Goal: Task Accomplishment & Management: Complete application form

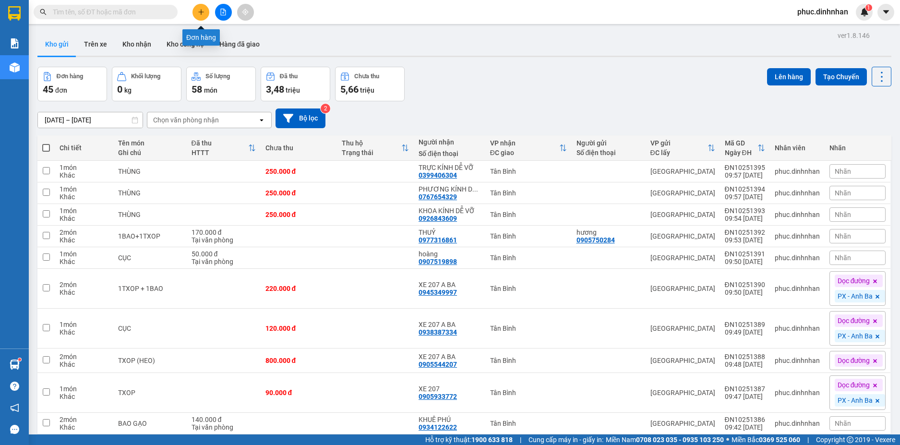
click at [195, 10] on button at bounding box center [200, 12] width 17 height 17
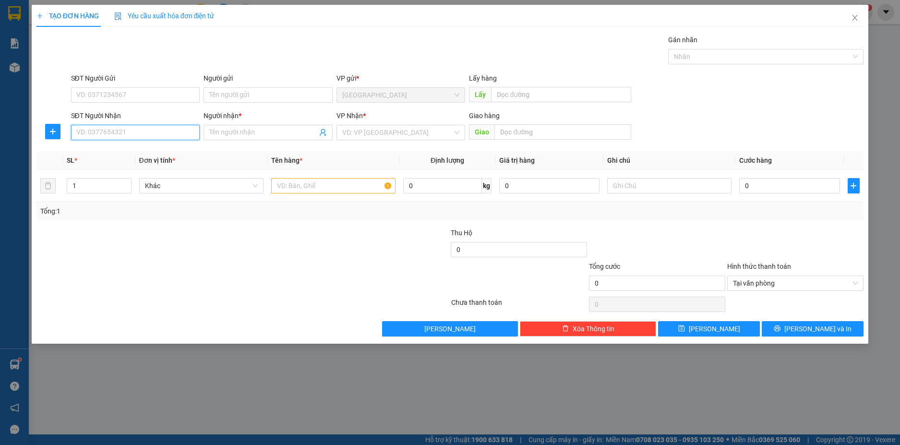
click at [148, 128] on input "SĐT Người Nhận" at bounding box center [135, 132] width 129 height 15
click at [234, 127] on span at bounding box center [267, 132] width 129 height 15
type input "[PERSON_NAME]"
click at [105, 133] on input "SĐT Người Nhận" at bounding box center [135, 132] width 129 height 15
type input "0966462789"
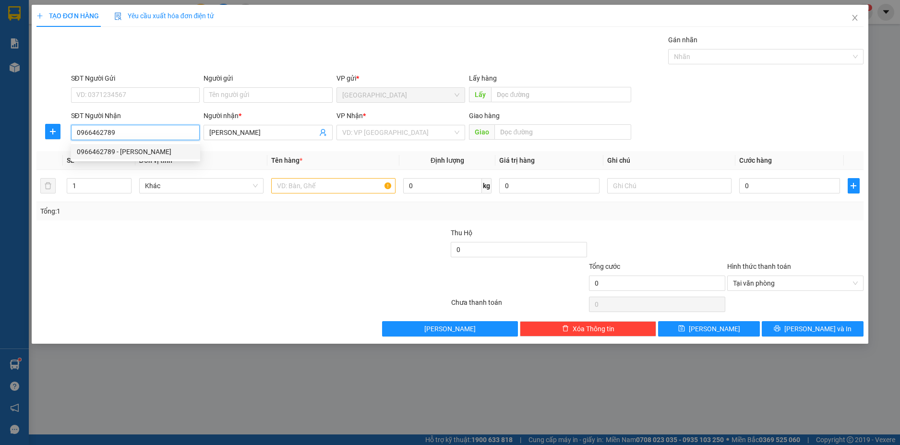
click at [131, 151] on div "0966462789 - [PERSON_NAME]" at bounding box center [136, 151] width 118 height 11
type input "[PERSON_NAME]"
type input "0966462789"
click at [359, 182] on input "text" at bounding box center [333, 185] width 124 height 15
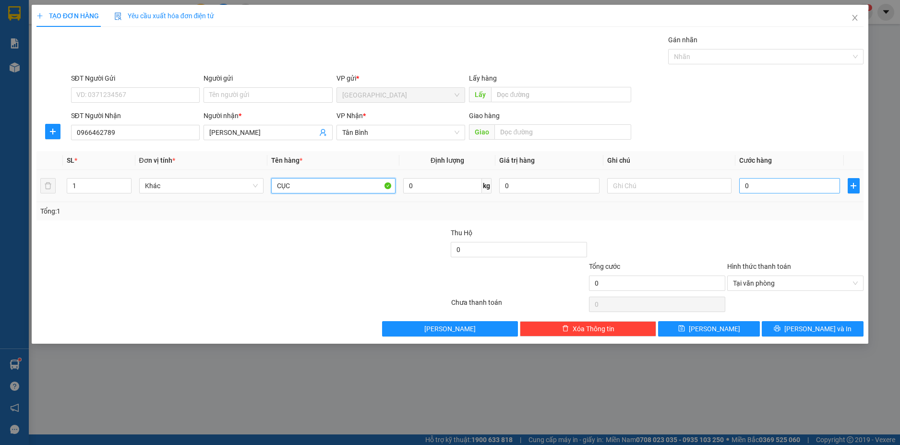
type input "CỤC"
click at [781, 189] on input "0" at bounding box center [789, 185] width 100 height 15
type input "5"
type input "50"
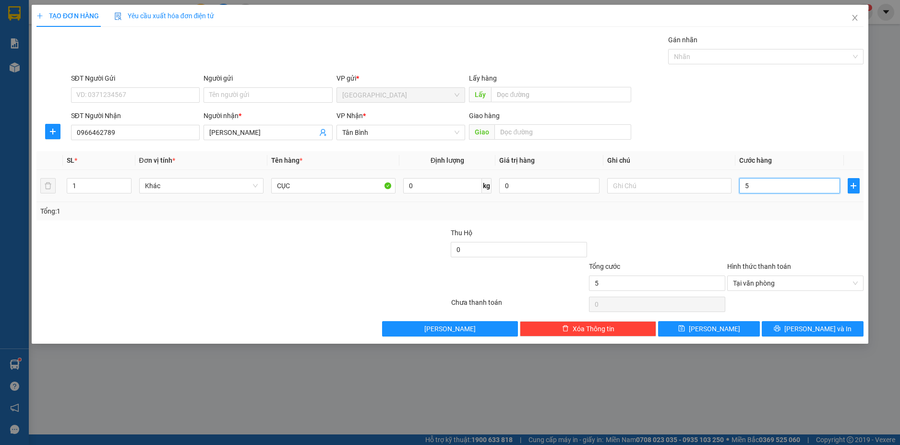
type input "50"
type input "50.000"
click at [770, 214] on div "Tổng: 1" at bounding box center [450, 211] width 820 height 11
click at [780, 327] on icon "printer" at bounding box center [777, 328] width 7 height 7
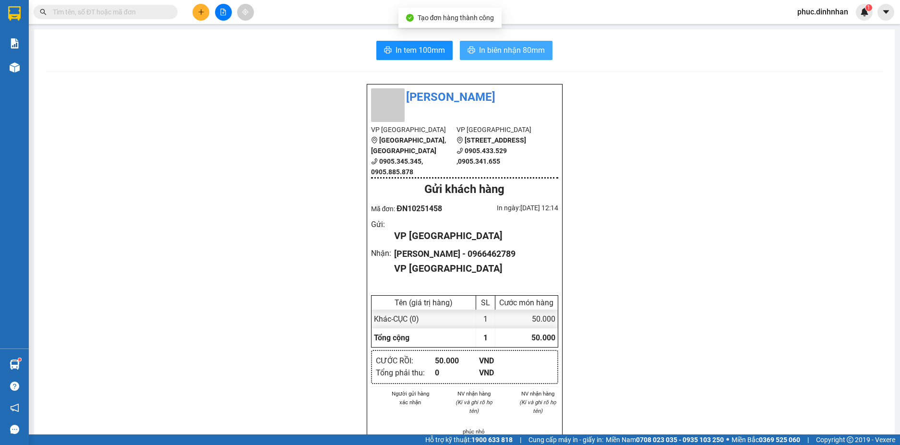
click at [517, 57] on button "In biên nhận 80mm" at bounding box center [506, 50] width 93 height 19
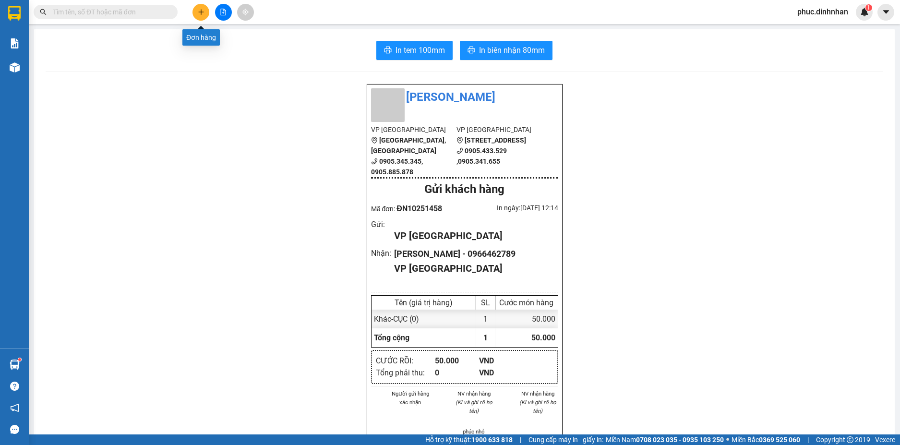
click at [203, 9] on icon "plus" at bounding box center [201, 12] width 7 height 7
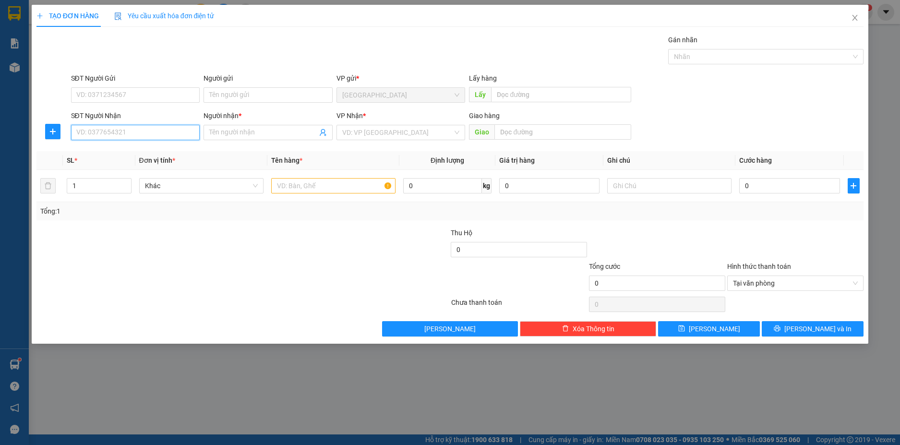
click at [138, 136] on input "SĐT Người Nhận" at bounding box center [135, 132] width 129 height 15
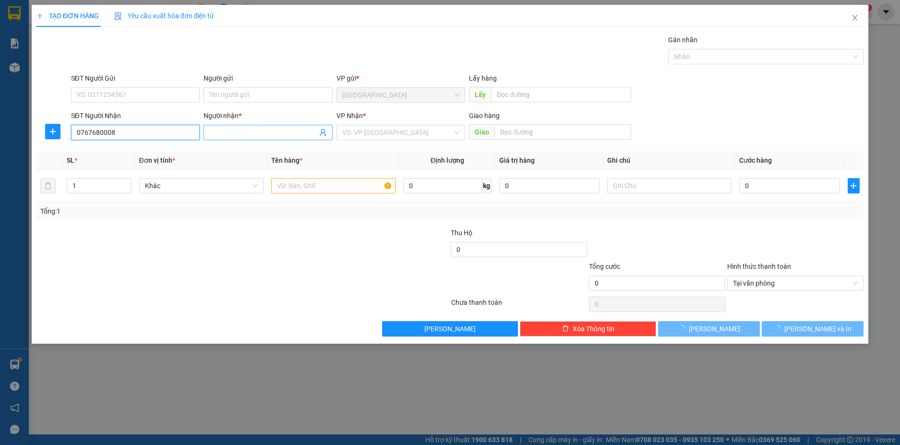
type input "0767680008"
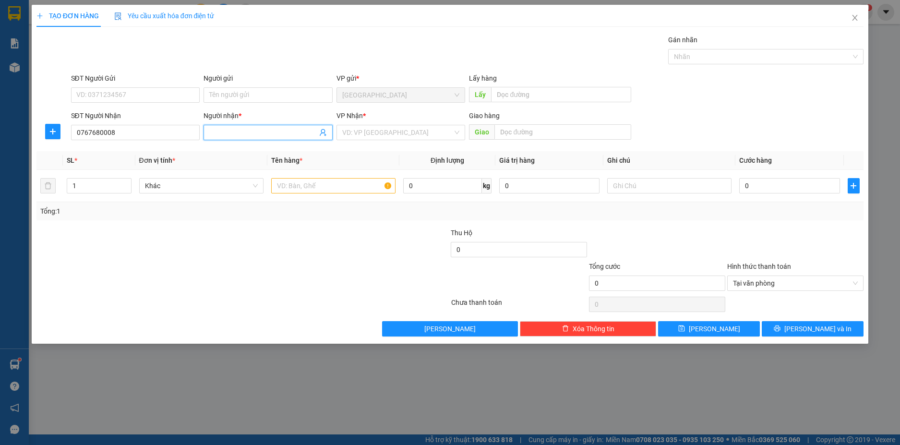
click at [236, 131] on input "Người nhận *" at bounding box center [263, 132] width 108 height 11
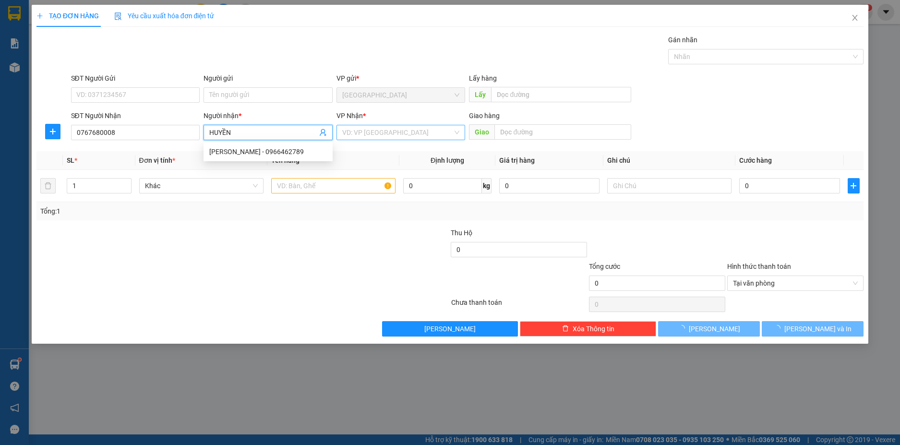
type input "HUYỀN"
click at [386, 130] on input "search" at bounding box center [397, 132] width 111 height 14
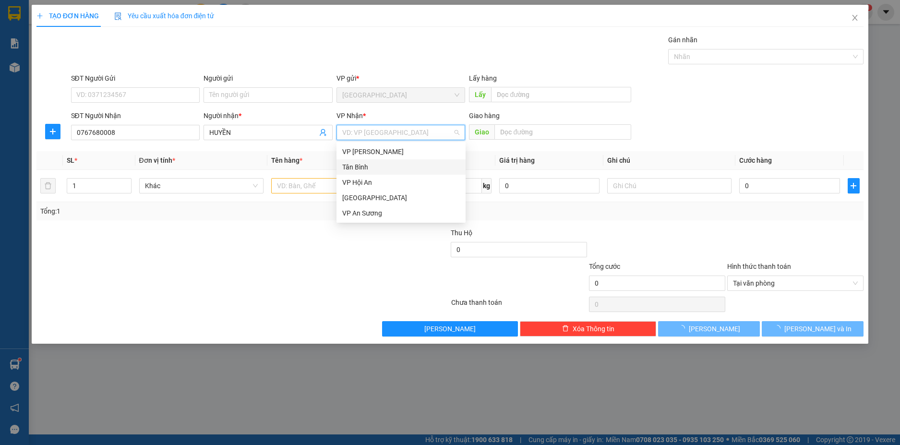
click at [368, 163] on div "Tân Bình" at bounding box center [401, 167] width 118 height 11
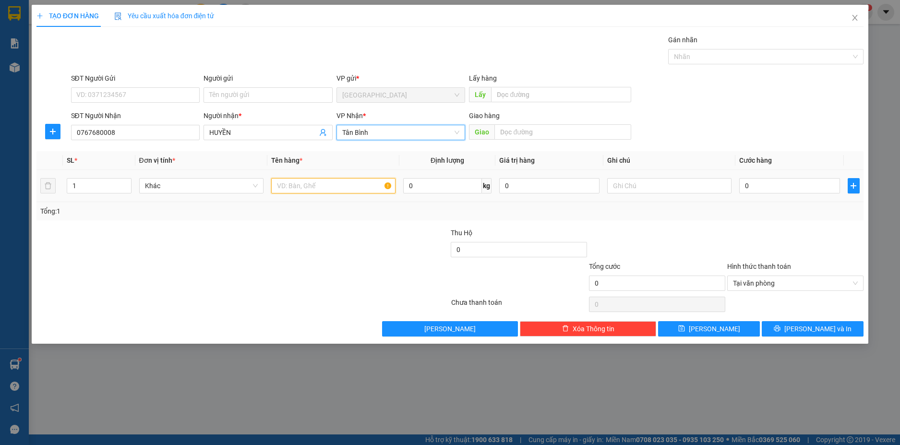
click at [329, 191] on input "text" at bounding box center [333, 185] width 124 height 15
type input "2VALY + 1 TXOP"
click at [124, 183] on icon "up" at bounding box center [125, 183] width 3 height 3
type input "3"
click at [124, 183] on icon "up" at bounding box center [125, 183] width 3 height 3
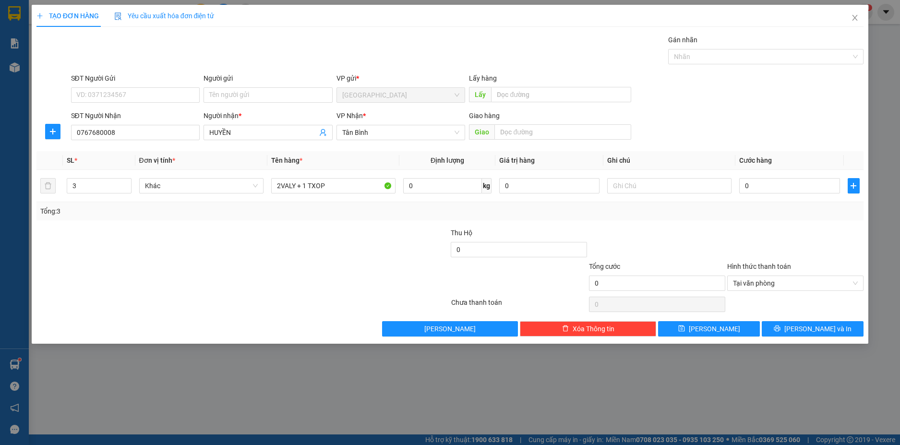
click at [444, 248] on div at bounding box center [381, 244] width 138 height 34
click at [567, 209] on div "Tổng: 3" at bounding box center [450, 211] width 820 height 11
click at [770, 189] on input "0" at bounding box center [789, 185] width 100 height 15
click at [766, 203] on div "Tổng: 3" at bounding box center [449, 211] width 827 height 18
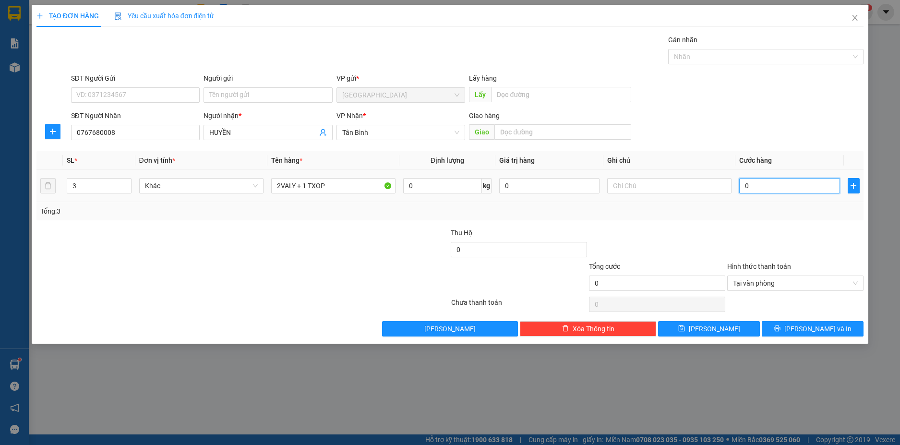
click at [768, 187] on input "0" at bounding box center [789, 185] width 100 height 15
type input "2"
type input "28"
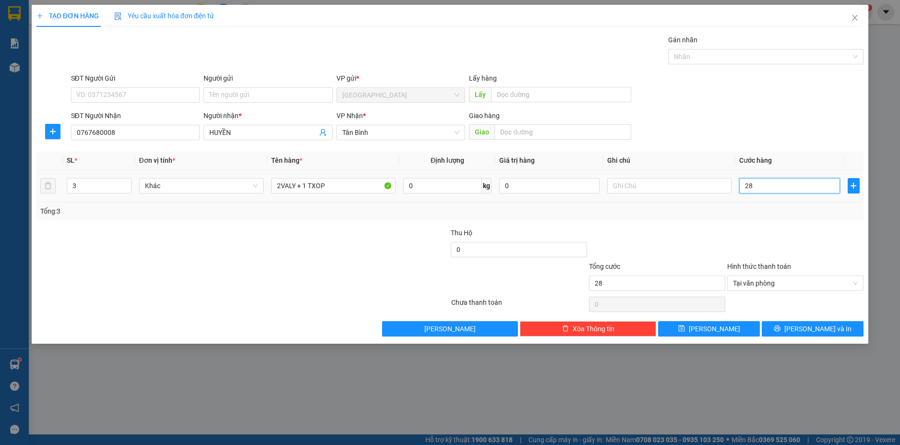
type input "280"
type input "280.000"
click at [697, 204] on div "Tổng: 3" at bounding box center [449, 211] width 827 height 18
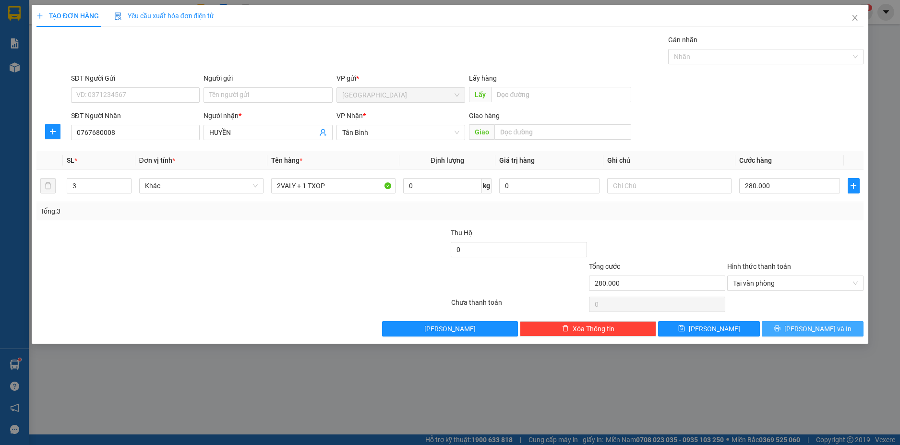
click at [806, 323] on span "[PERSON_NAME] và In" at bounding box center [817, 328] width 67 height 11
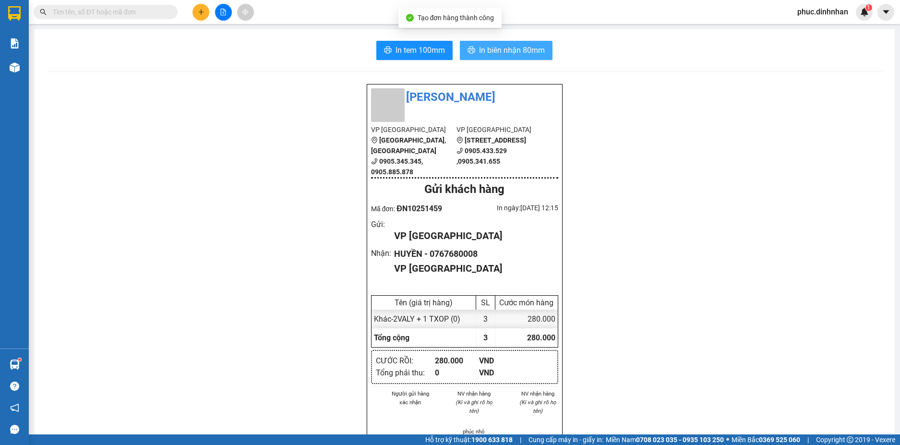
click at [505, 52] on span "In biên nhận 80mm" at bounding box center [512, 50] width 66 height 12
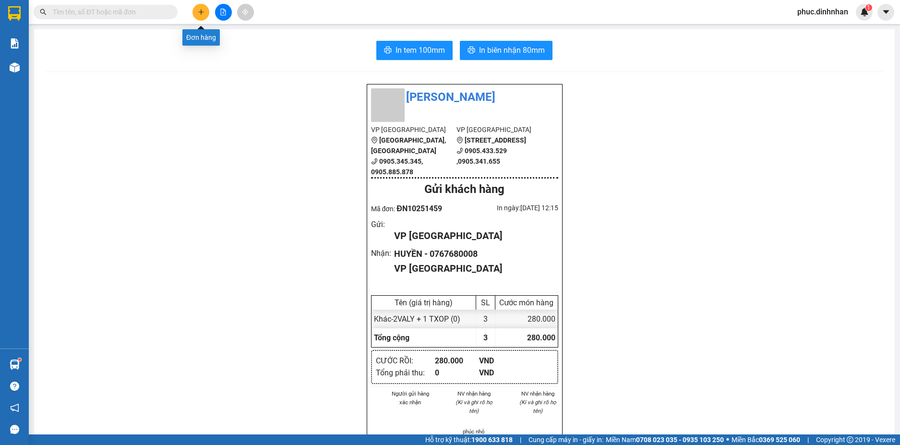
click at [198, 14] on icon "plus" at bounding box center [201, 12] width 7 height 7
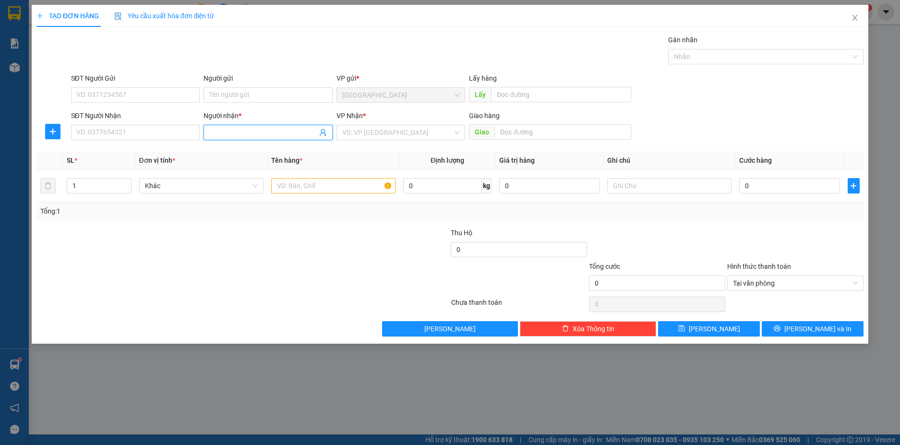
click at [213, 133] on input "Người nhận *" at bounding box center [263, 132] width 108 height 11
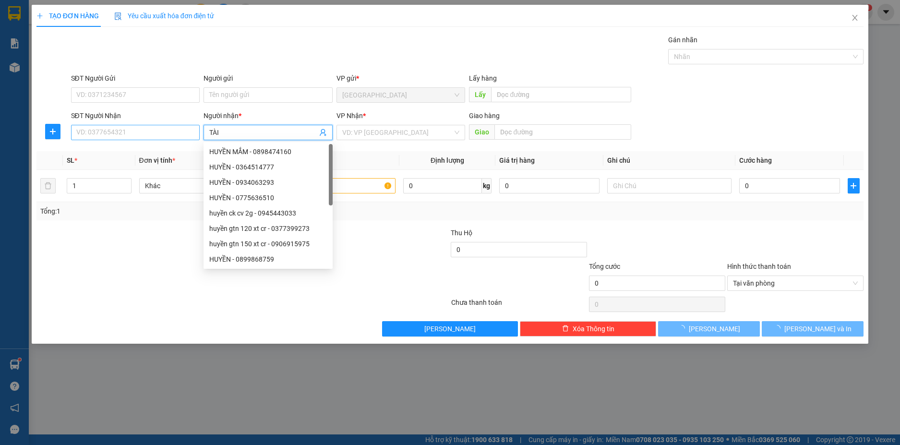
type input "TÀI"
click at [100, 127] on input "SĐT Người Nhận" at bounding box center [135, 132] width 129 height 15
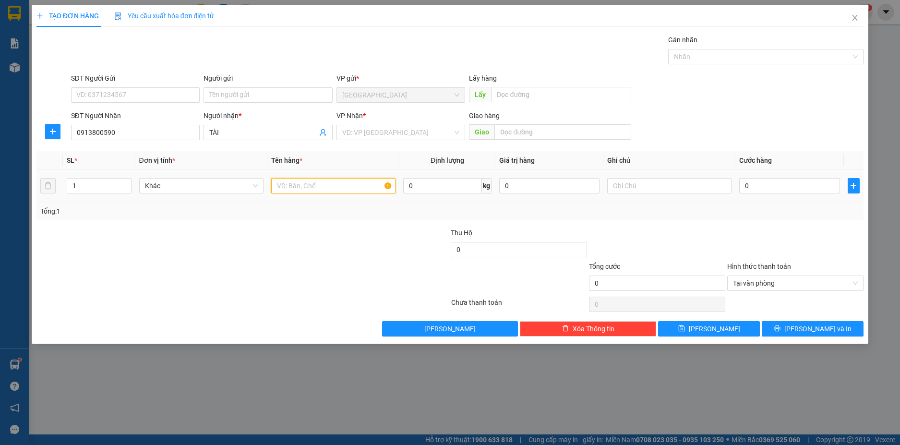
click at [297, 193] on input "text" at bounding box center [333, 185] width 124 height 15
click at [143, 138] on input "0913800590" at bounding box center [135, 132] width 129 height 15
click at [183, 189] on span "Khác" at bounding box center [201, 186] width 113 height 14
type input "0913800090"
click at [287, 183] on input "text" at bounding box center [333, 185] width 124 height 15
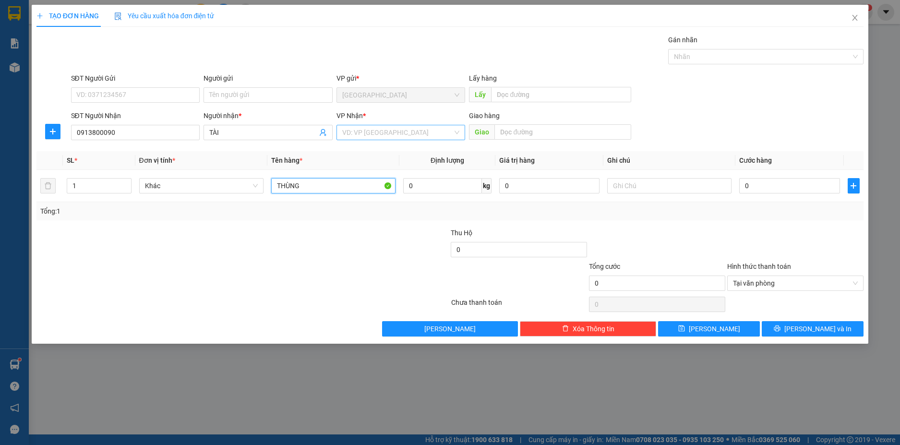
type input "THÙNG"
click at [379, 139] on input "search" at bounding box center [397, 132] width 111 height 14
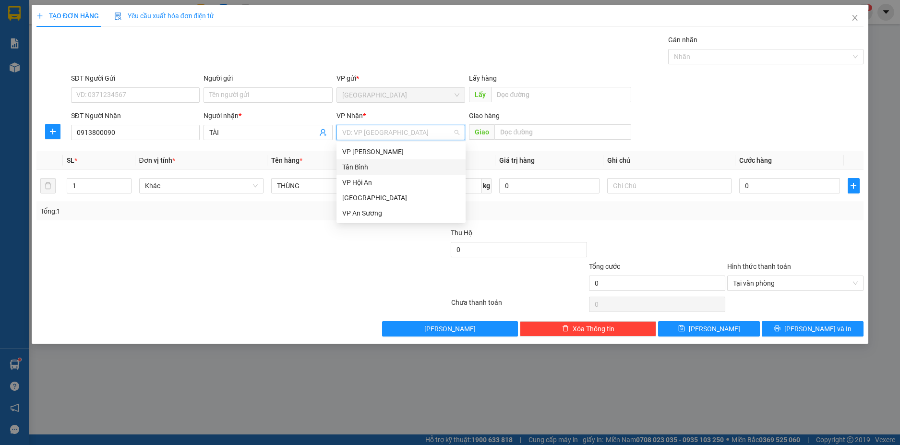
click at [382, 163] on div "Tân Bình" at bounding box center [401, 167] width 118 height 11
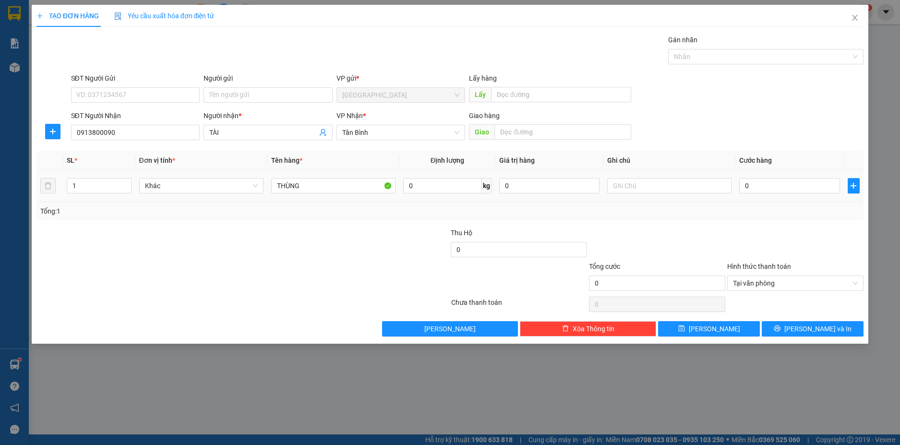
click at [788, 194] on div "0" at bounding box center [789, 185] width 100 height 19
click at [777, 186] on input "0" at bounding box center [789, 185] width 100 height 15
type input "5"
type input "50"
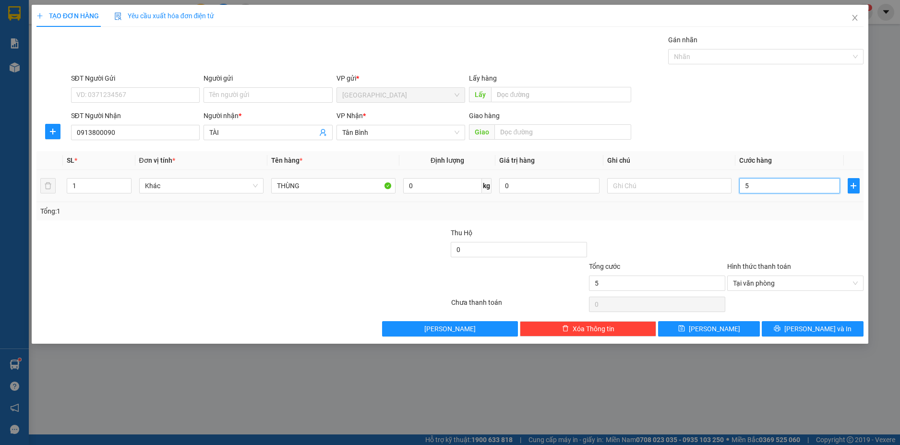
type input "50"
type input "50.000"
click at [781, 207] on div "Tổng: 1" at bounding box center [450, 211] width 820 height 11
click at [802, 323] on button "[PERSON_NAME] và In" at bounding box center [813, 328] width 102 height 15
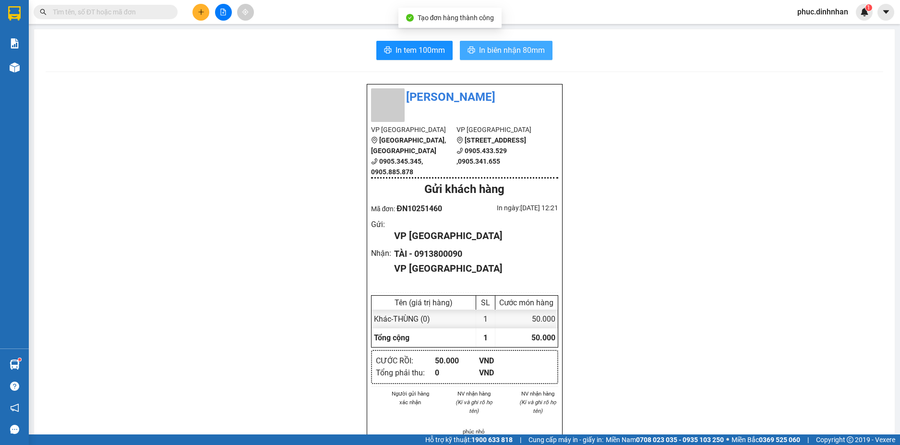
click at [497, 48] on span "In biên nhận 80mm" at bounding box center [512, 50] width 66 height 12
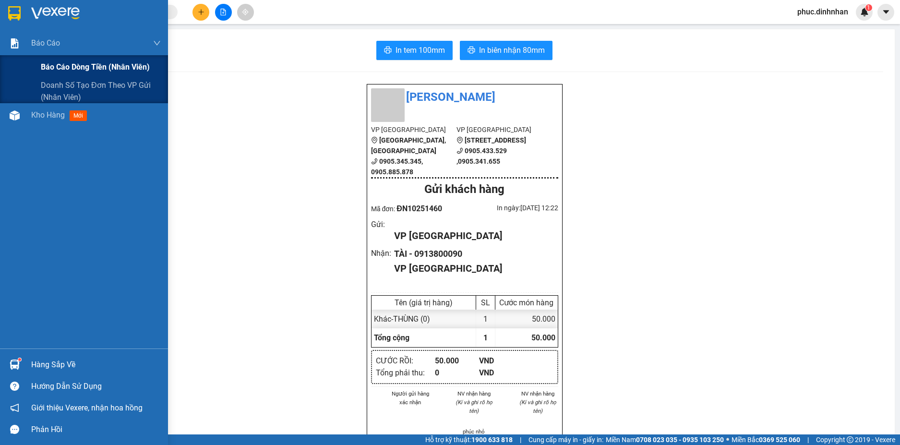
click at [64, 66] on span "Báo cáo dòng tiền (nhân viên)" at bounding box center [95, 67] width 109 height 12
